Goal: Information Seeking & Learning: Check status

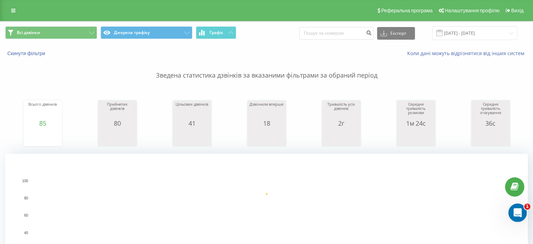
click at [519, 211] on icon "Открыть службу сообщений Intercom" at bounding box center [517, 212] width 12 height 12
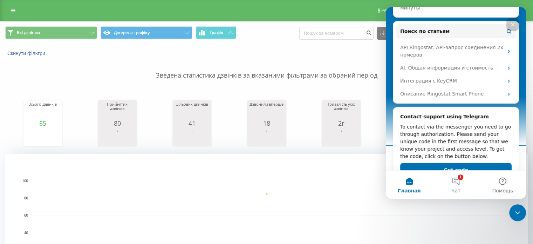
scroll to position [138, 0]
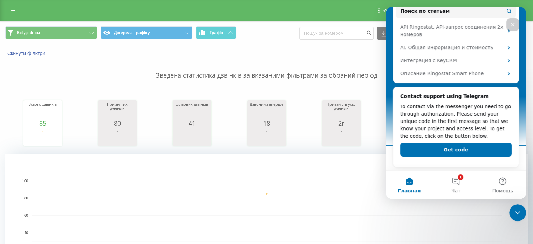
click at [515, 21] on div "Закрыть" at bounding box center [513, 24] width 13 height 13
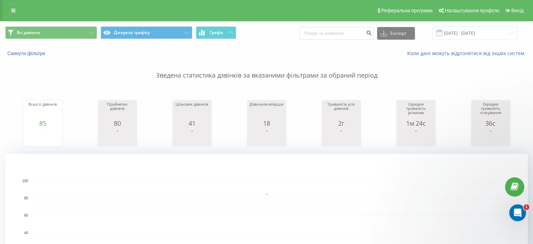
scroll to position [0, 0]
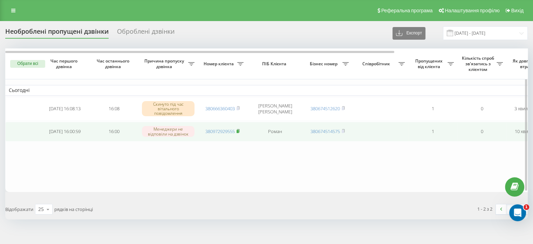
click at [238, 130] on rect at bounding box center [238, 131] width 2 height 3
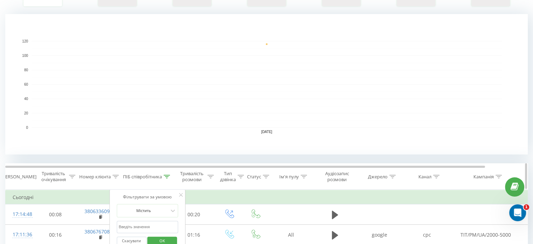
scroll to position [140, 0]
click at [150, 222] on input "text" at bounding box center [148, 226] width 62 height 12
click at [160, 236] on span "OK" at bounding box center [162, 239] width 20 height 11
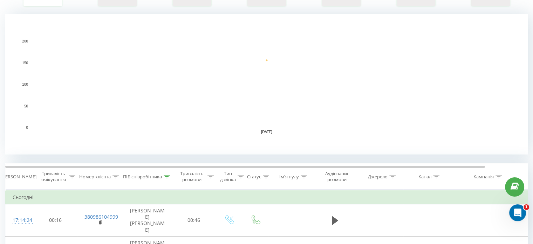
scroll to position [140, 0]
click at [165, 173] on div at bounding box center [167, 176] width 6 height 6
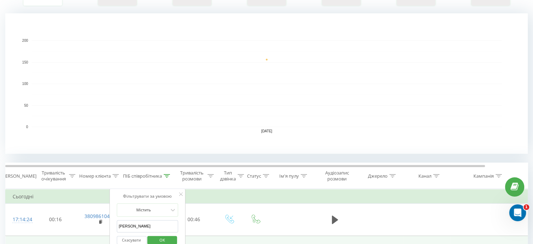
drag, startPoint x: 149, startPoint y: 224, endPoint x: 102, endPoint y: 223, distance: 47.0
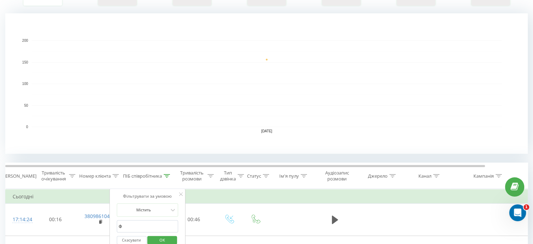
type input "фараджева"
click at [160, 238] on span "OK" at bounding box center [162, 239] width 20 height 11
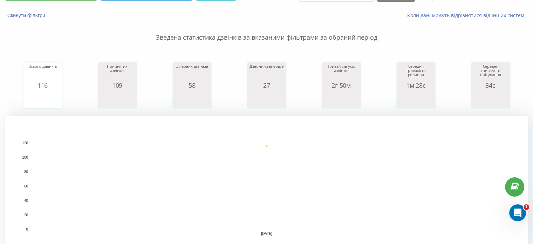
scroll to position [35, 0]
